Goal: Information Seeking & Learning: Learn about a topic

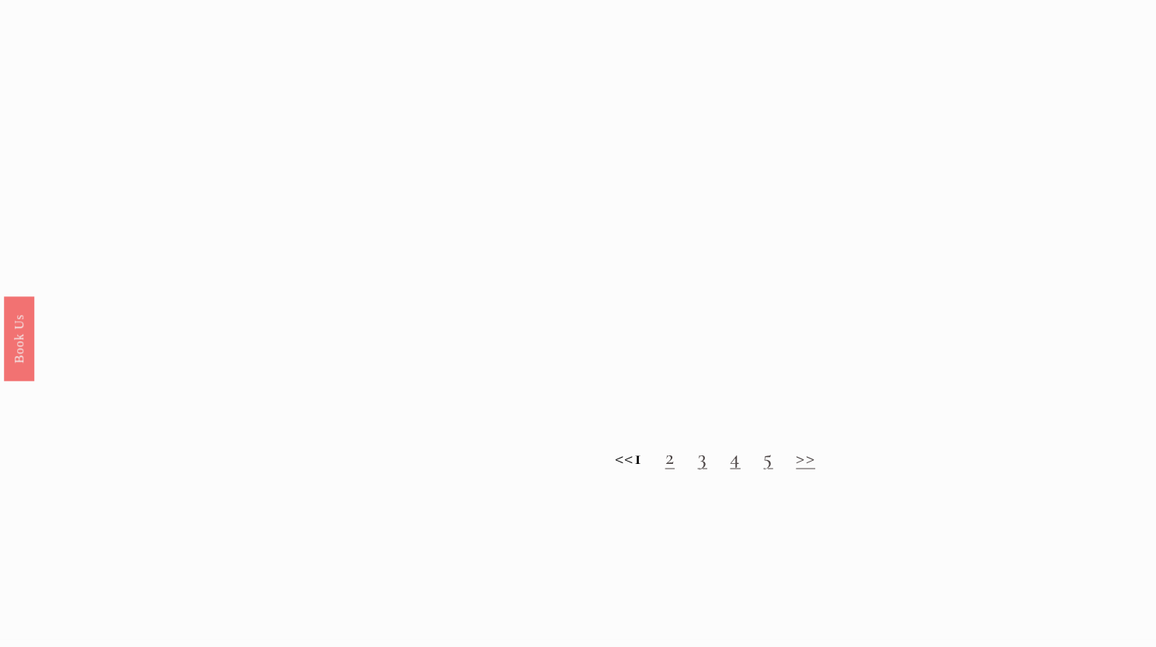
scroll to position [1485, 0]
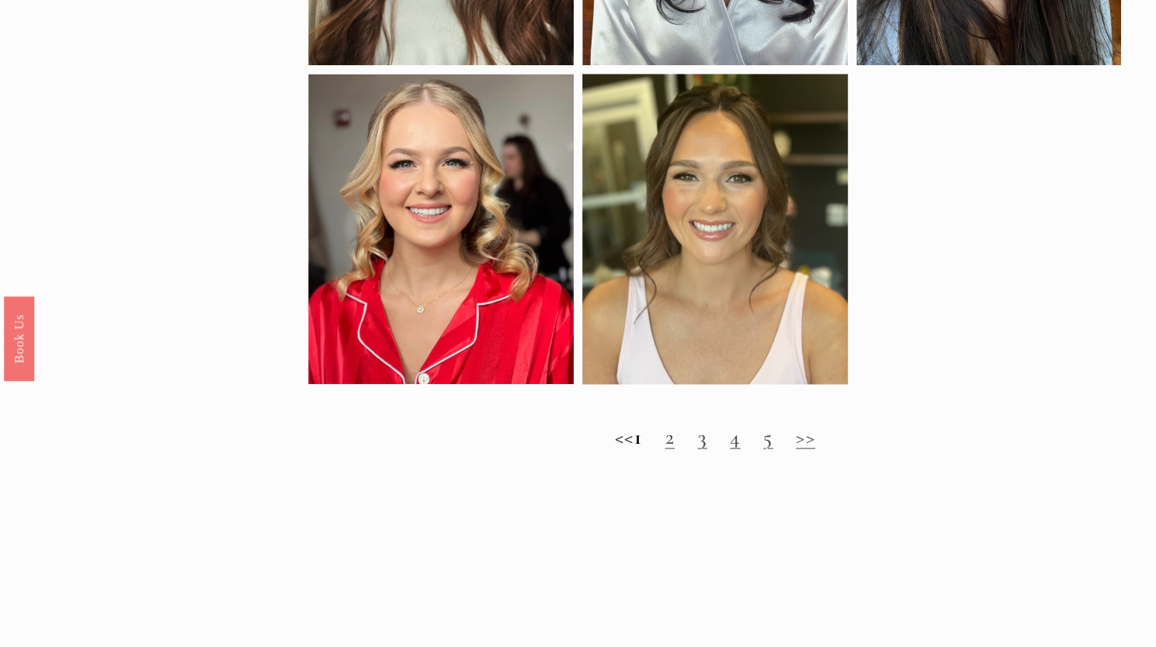
click at [674, 450] on link "2" at bounding box center [669, 437] width 9 height 26
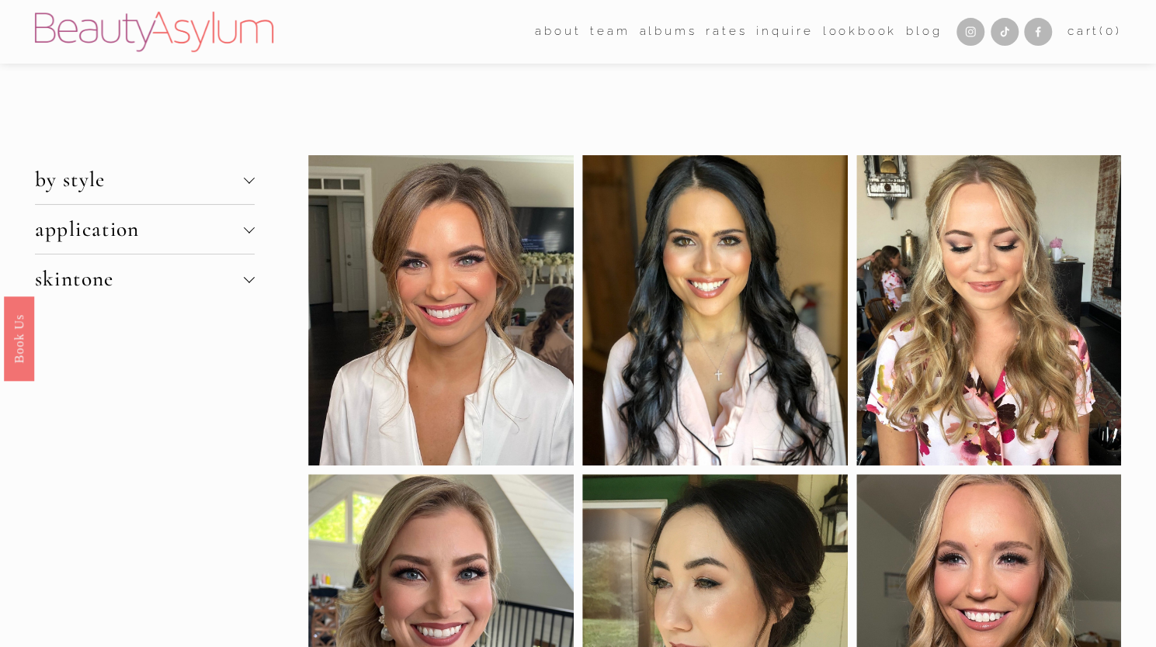
click at [246, 179] on div at bounding box center [249, 177] width 11 height 11
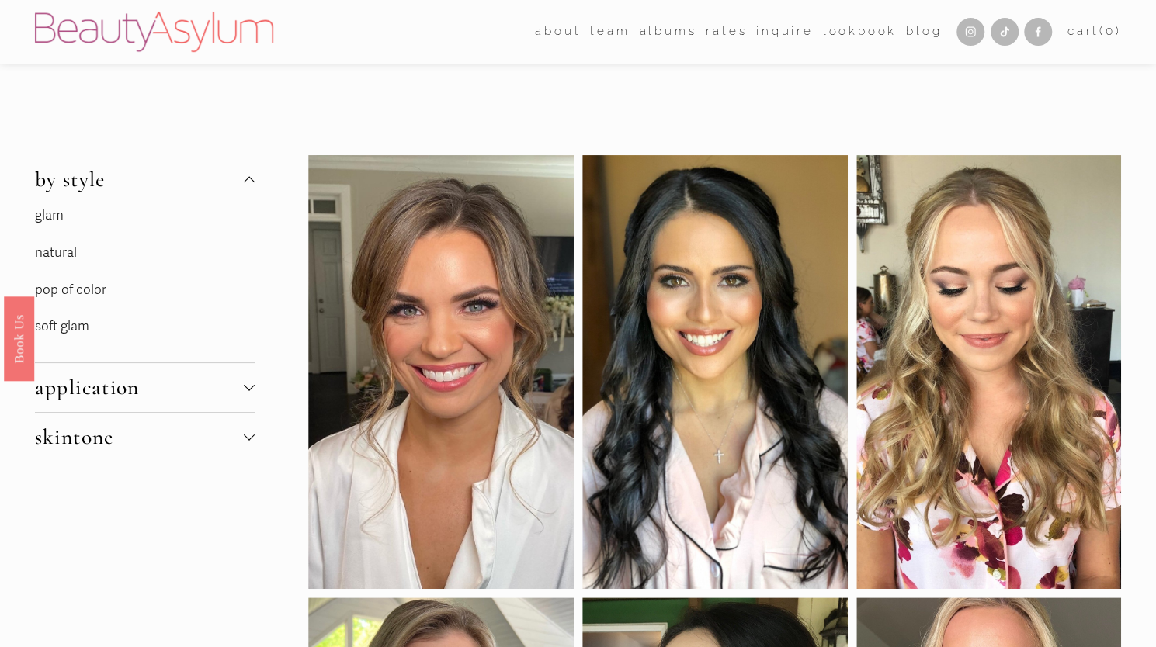
click at [73, 330] on link "soft glam" at bounding box center [62, 326] width 54 height 16
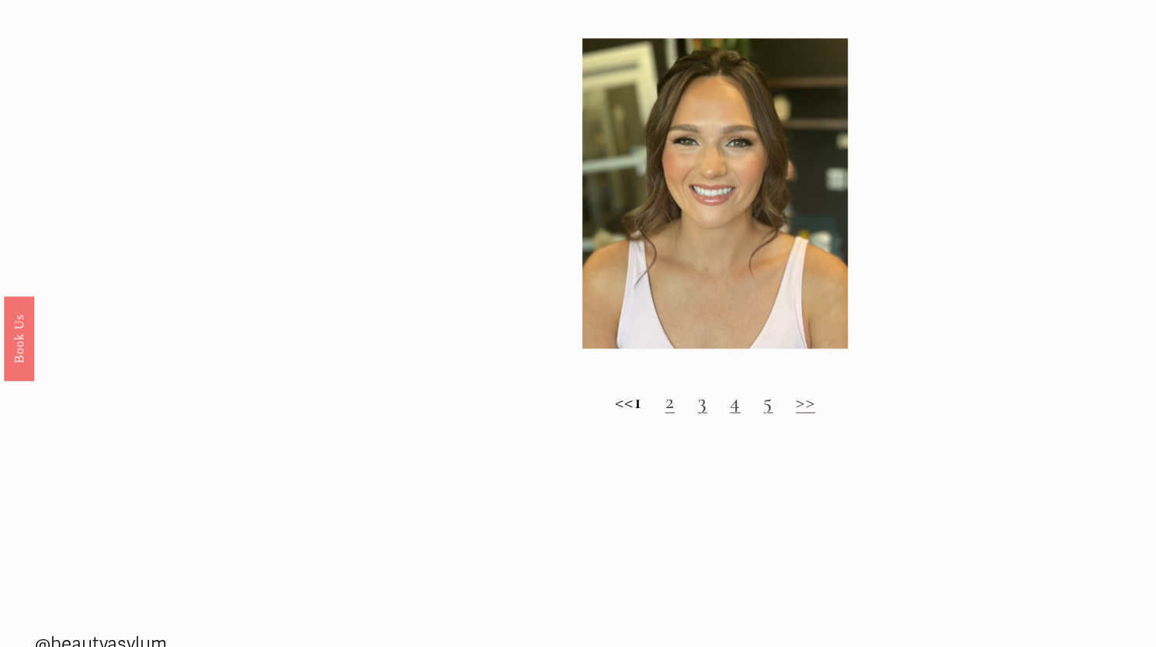
scroll to position [1525, 0]
